Goal: Task Accomplishment & Management: Manage account settings

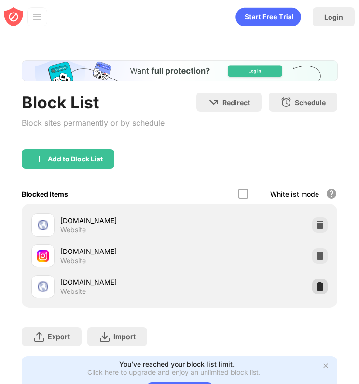
click at [315, 287] on img at bounding box center [320, 287] width 10 height 10
